Goal: Find specific page/section: Find specific page/section

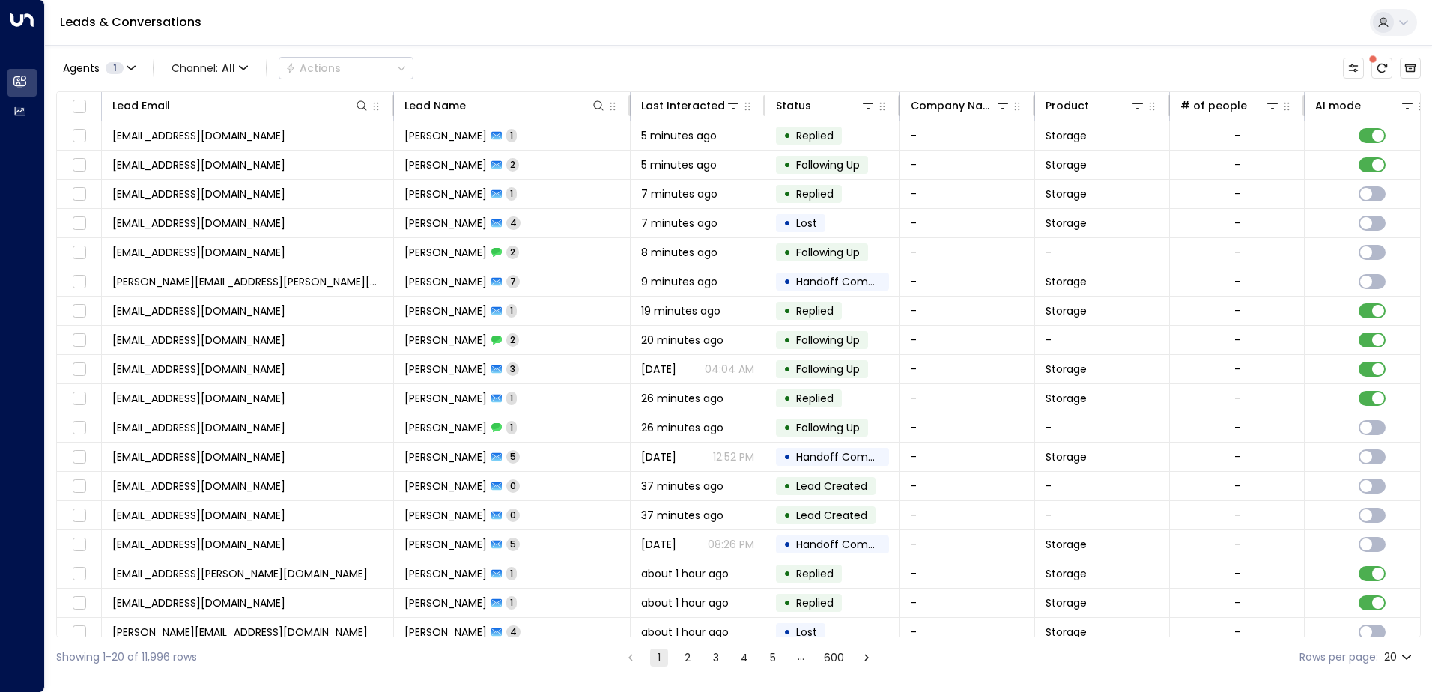
scroll to position [0, 565]
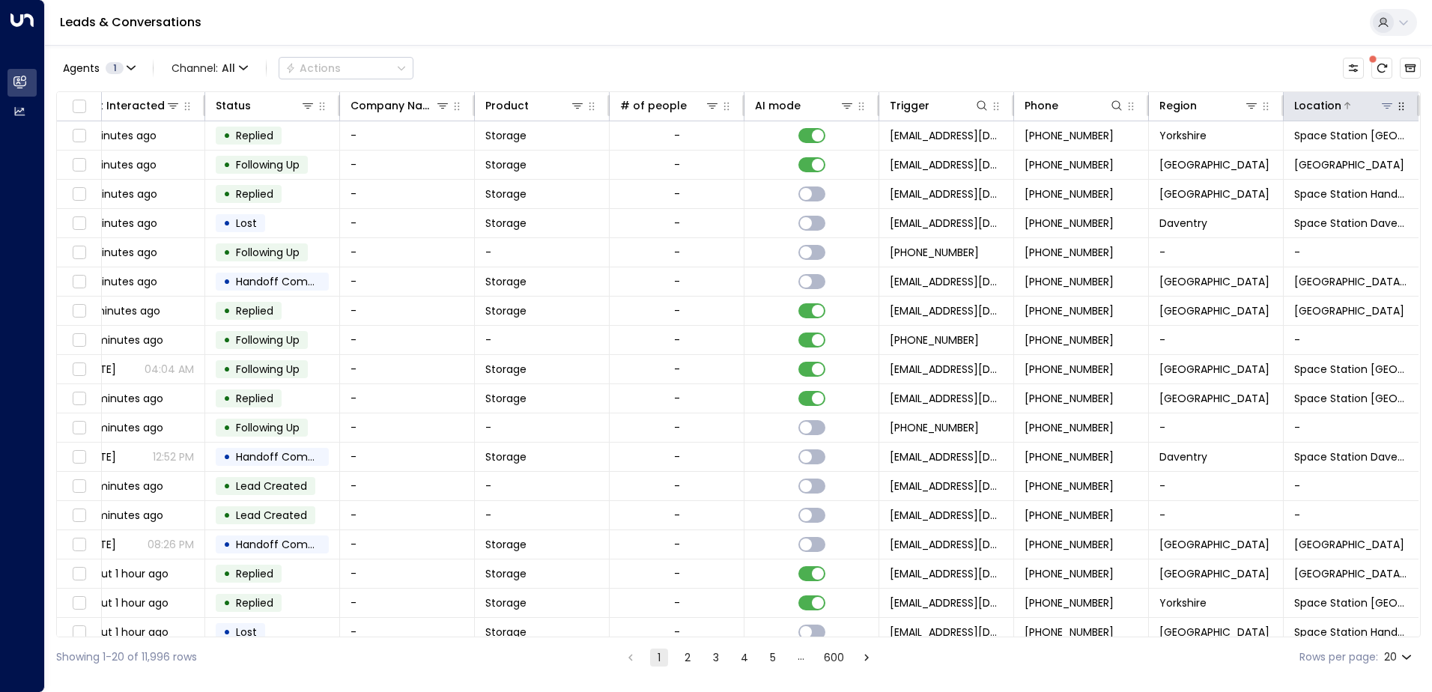
click at [1385, 103] on icon at bounding box center [1387, 105] width 10 height 5
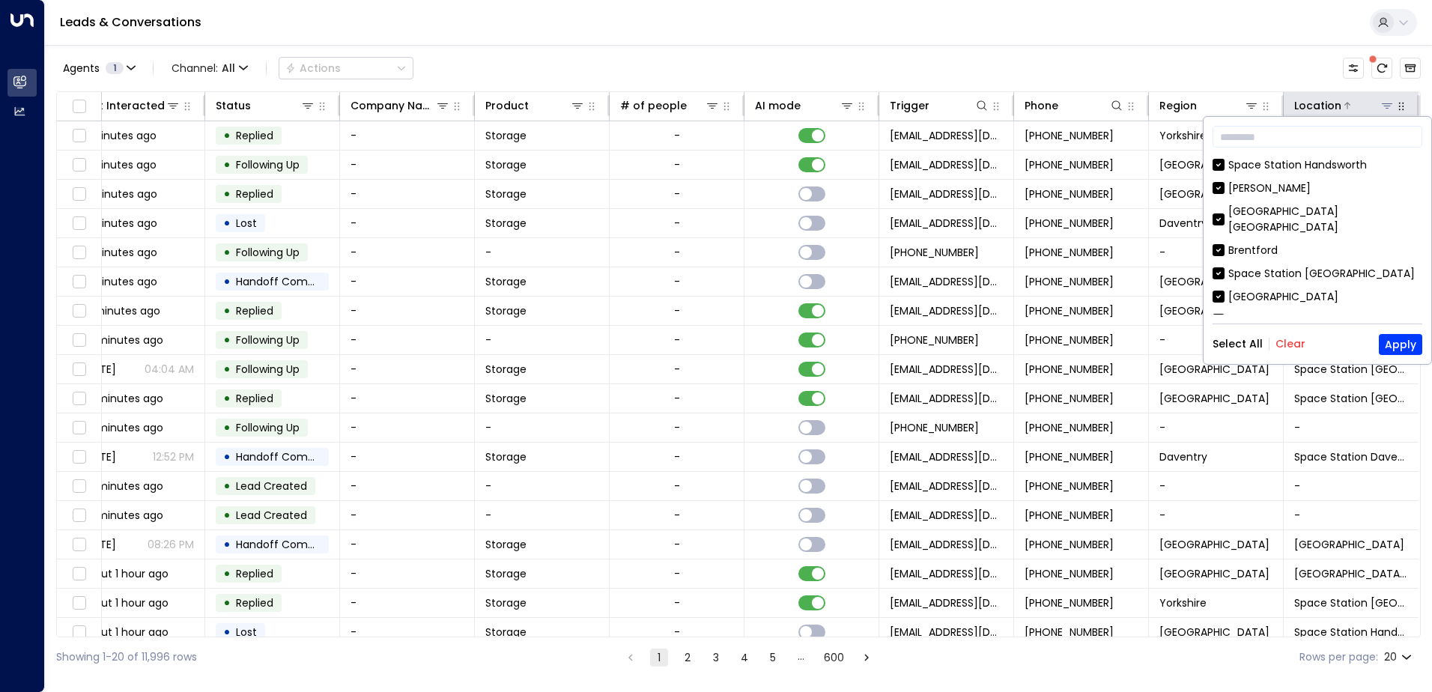
click at [1385, 103] on icon at bounding box center [1387, 105] width 10 height 5
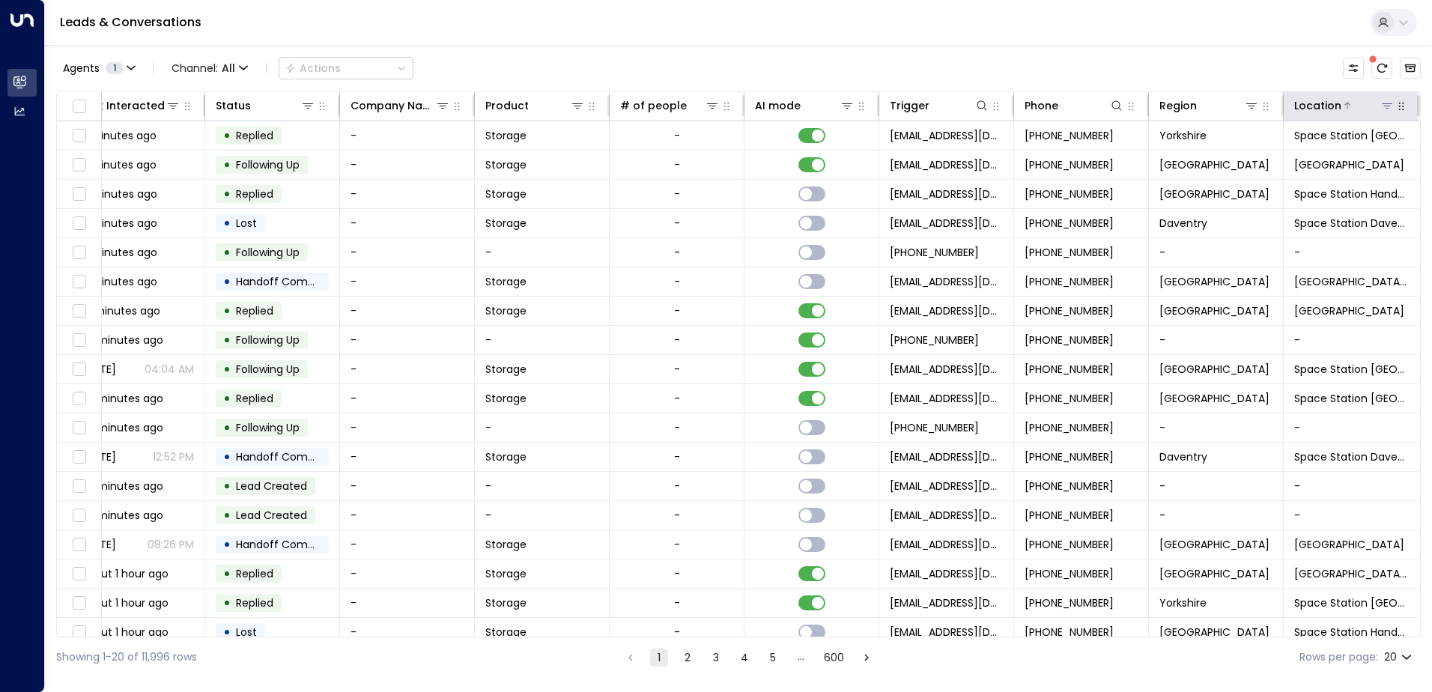
click at [1385, 103] on icon at bounding box center [1387, 105] width 10 height 5
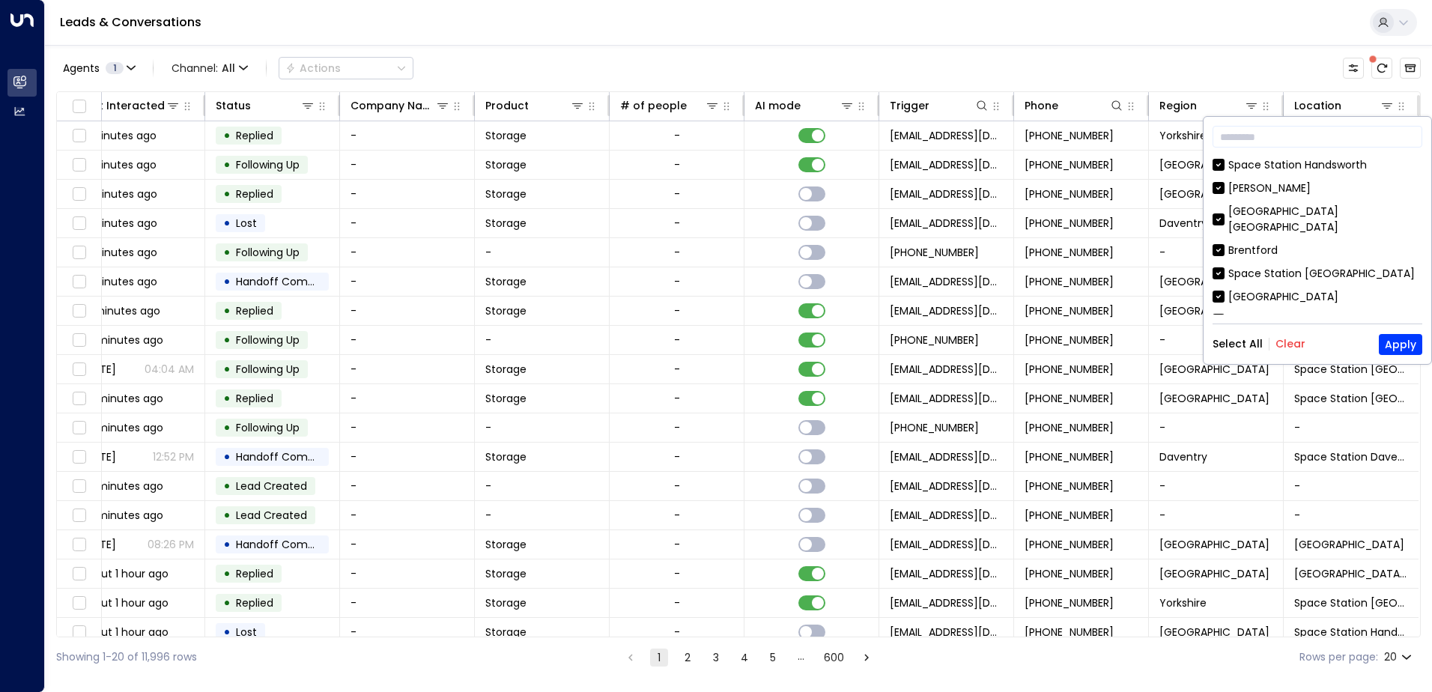
click at [1306, 339] on div "Select All Clear Apply" at bounding box center [1318, 344] width 210 height 21
click at [1296, 343] on button "Clear" at bounding box center [1291, 344] width 30 height 12
click at [1300, 289] on div "[GEOGRAPHIC_DATA]" at bounding box center [1283, 297] width 110 height 16
click at [1402, 342] on button "Apply" at bounding box center [1400, 344] width 43 height 21
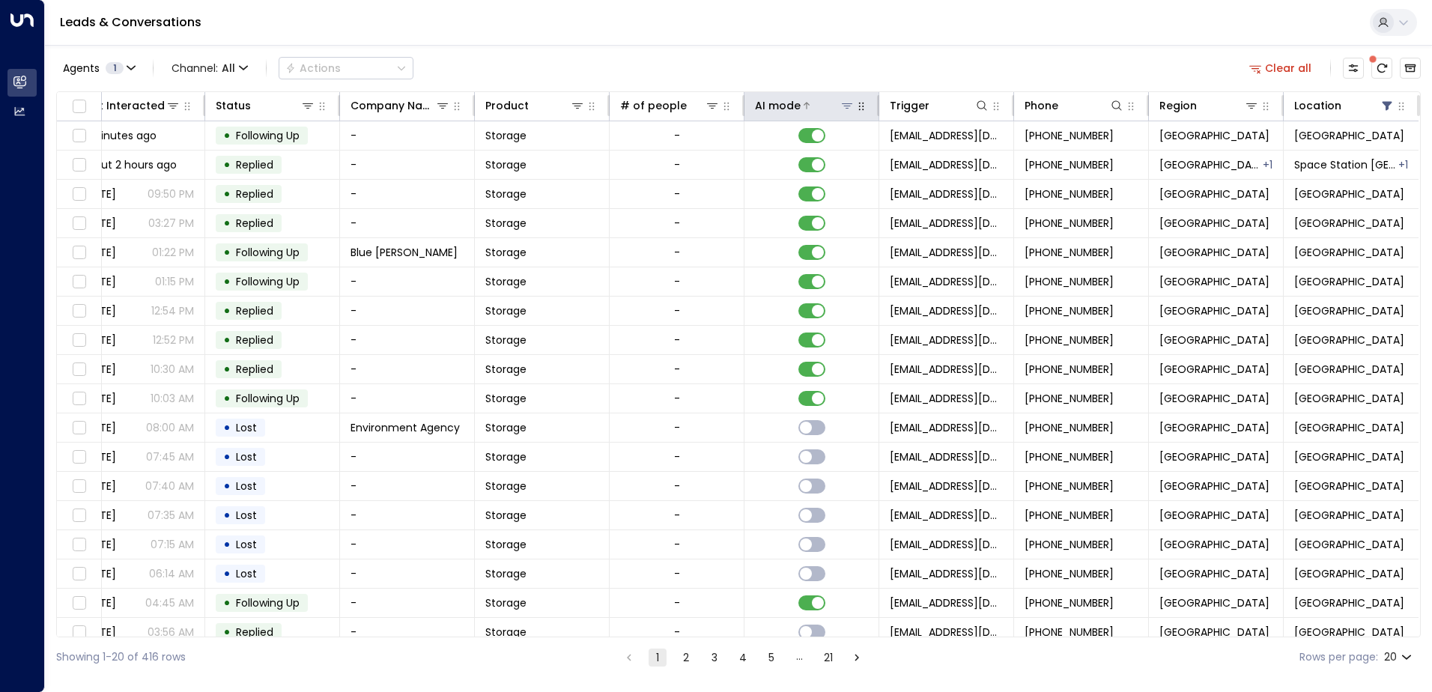
click at [843, 111] on icon at bounding box center [847, 106] width 12 height 12
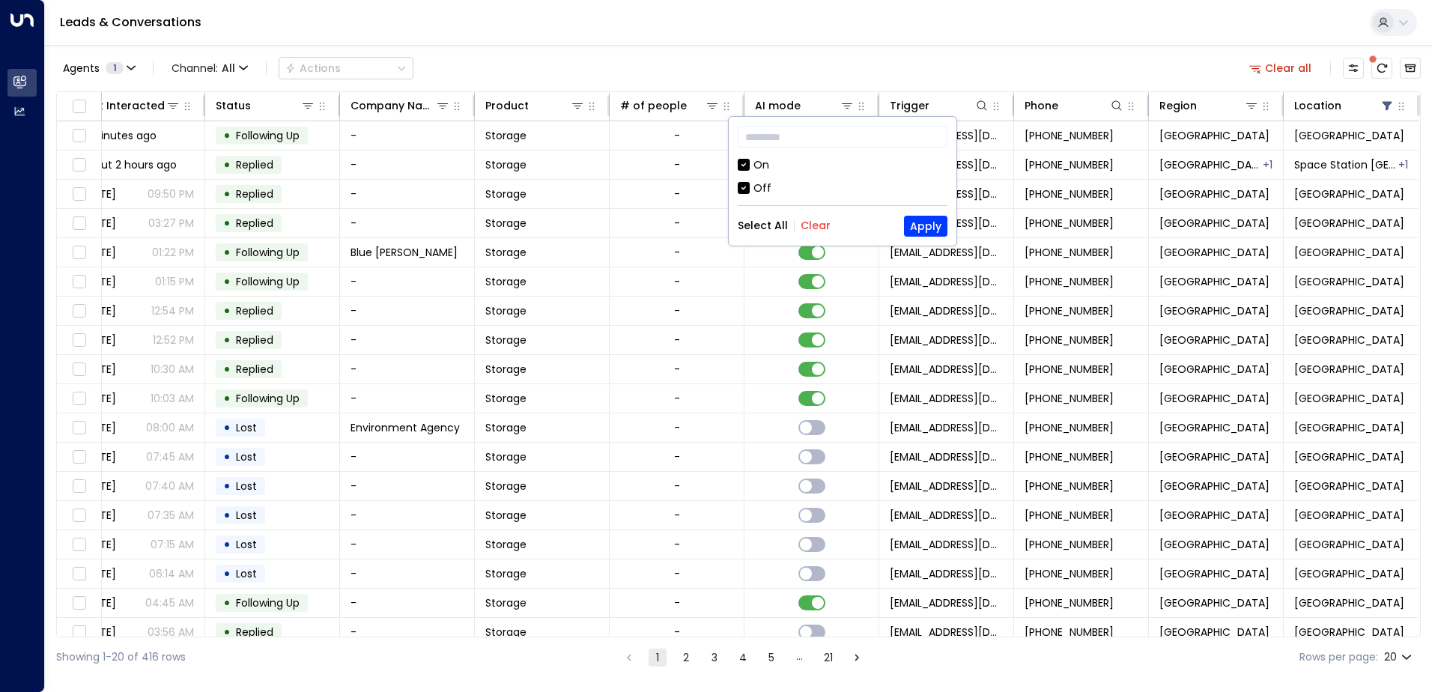
click at [755, 184] on div "Off" at bounding box center [763, 189] width 18 height 16
click at [926, 229] on button "Apply" at bounding box center [925, 226] width 43 height 21
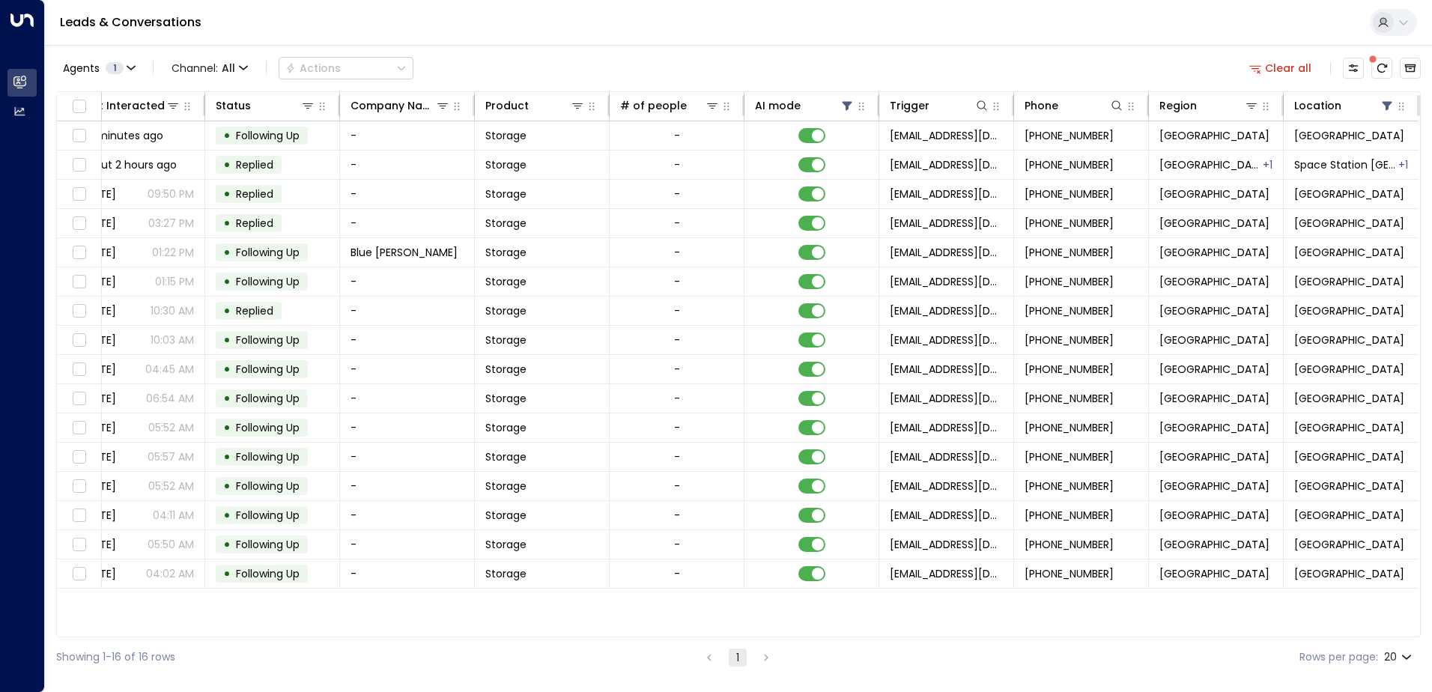
scroll to position [0, 560]
